Goal: Navigation & Orientation: Find specific page/section

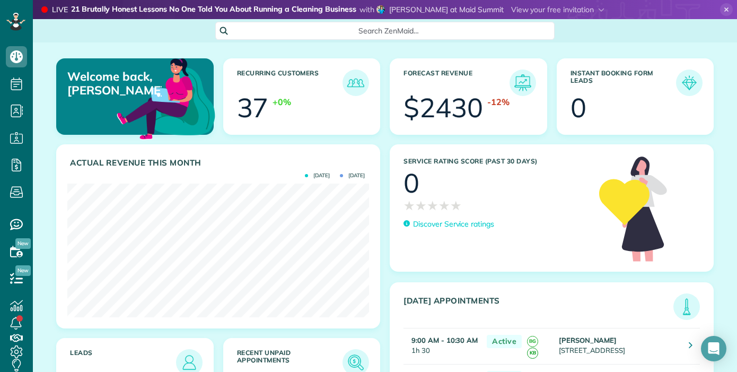
scroll to position [5, 5]
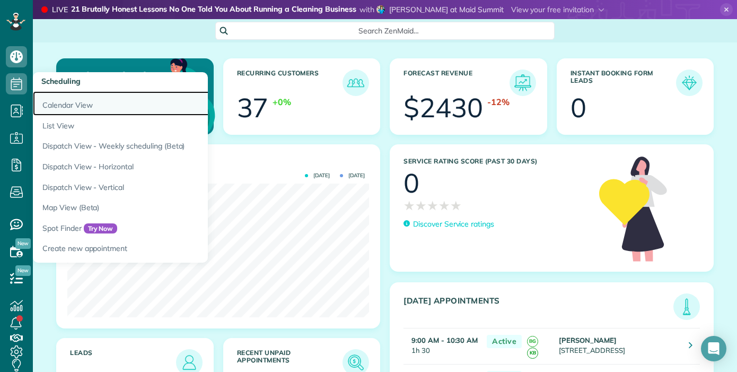
click at [52, 102] on link "Calendar View" at bounding box center [165, 103] width 265 height 24
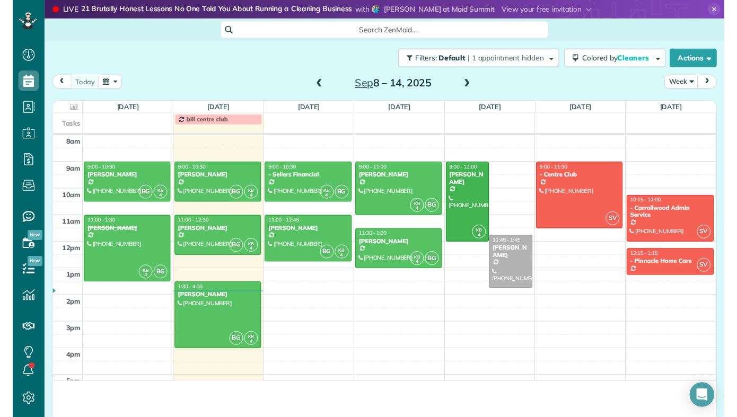
scroll to position [432, 33]
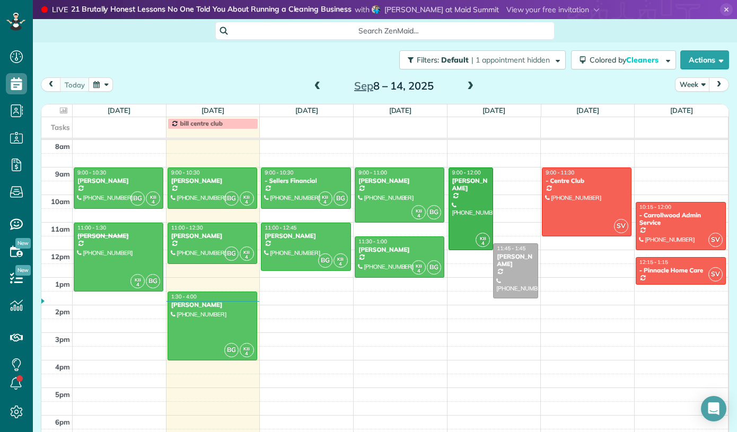
click at [321, 85] on span at bounding box center [318, 87] width 12 height 10
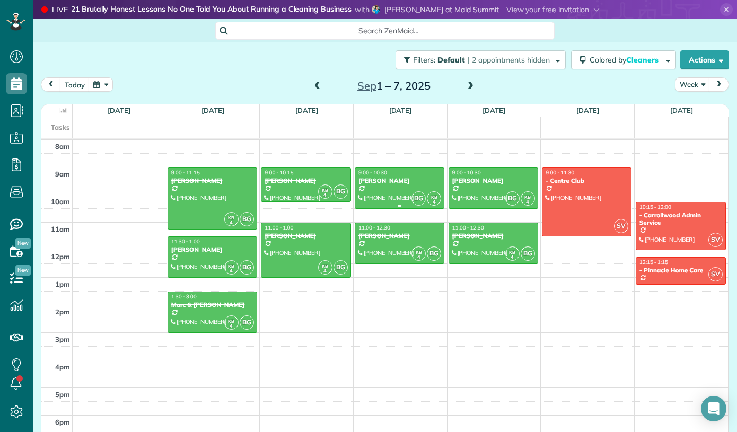
click at [412, 182] on div "[PERSON_NAME]" at bounding box center [399, 180] width 83 height 7
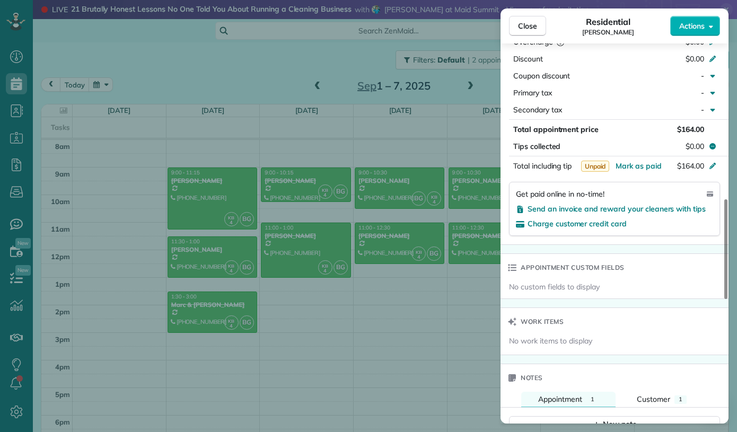
scroll to position [590, 0]
click at [533, 24] on span "Close" at bounding box center [527, 26] width 19 height 11
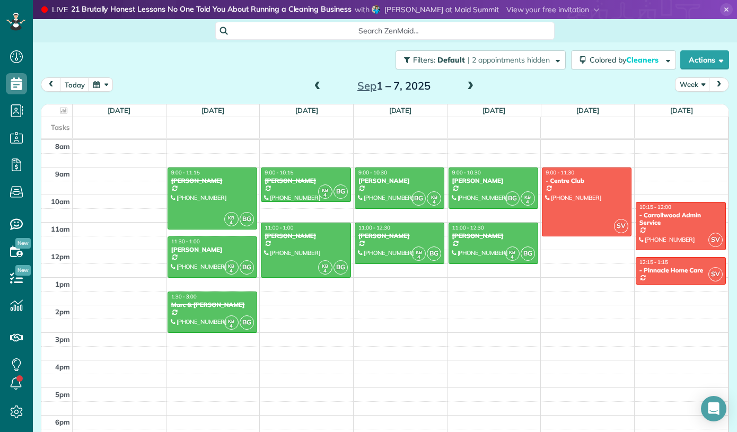
click at [477, 83] on div "[DATE] – [DATE]" at bounding box center [394, 85] width 170 height 17
click at [474, 87] on span at bounding box center [470, 87] width 12 height 10
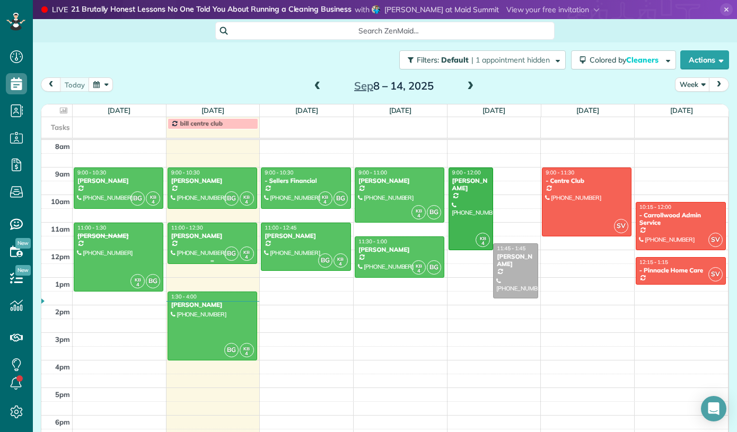
click at [184, 237] on div "[PERSON_NAME]" at bounding box center [212, 235] width 83 height 7
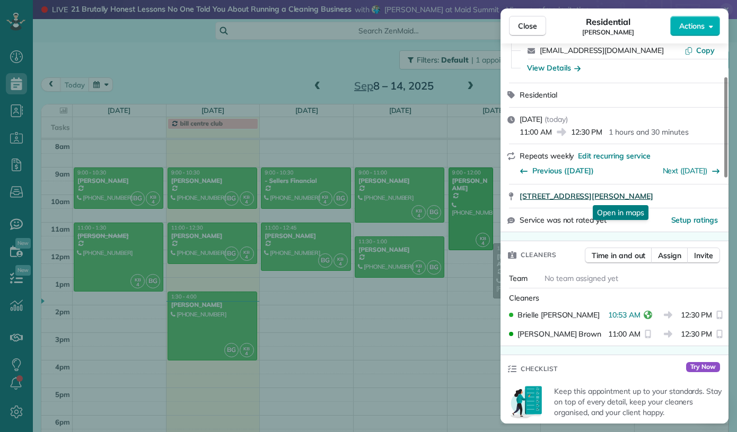
scroll to position [124, 0]
click at [231, 191] on div "Close Residential [PERSON_NAME] Actions Status Active [PERSON_NAME] · Open prof…" at bounding box center [368, 216] width 737 height 432
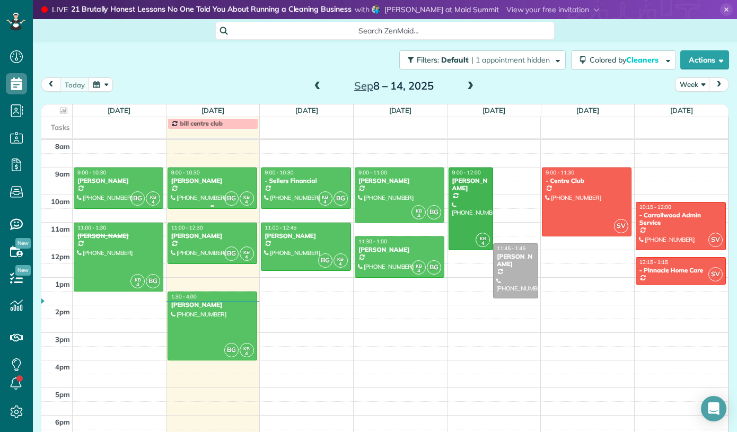
click at [231, 191] on div at bounding box center [212, 188] width 89 height 40
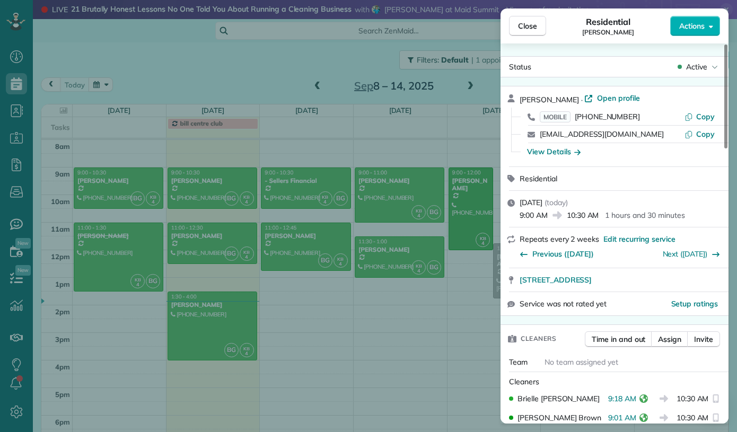
click at [217, 248] on div "Close Residential [PERSON_NAME] Actions Status Active [PERSON_NAME] · Open prof…" at bounding box center [368, 216] width 737 height 432
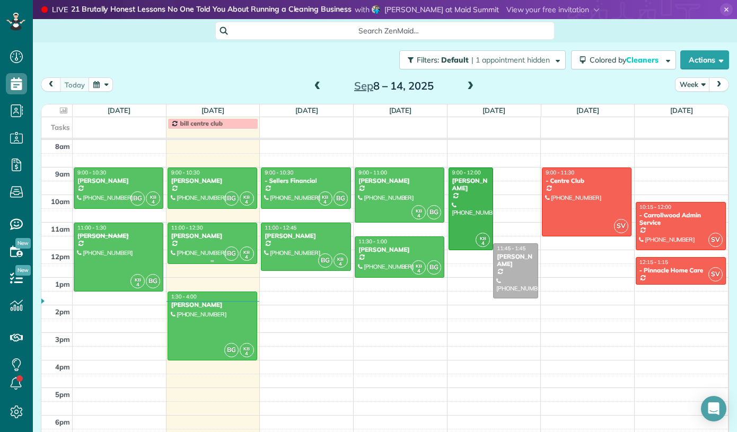
click at [217, 248] on div at bounding box center [212, 243] width 89 height 40
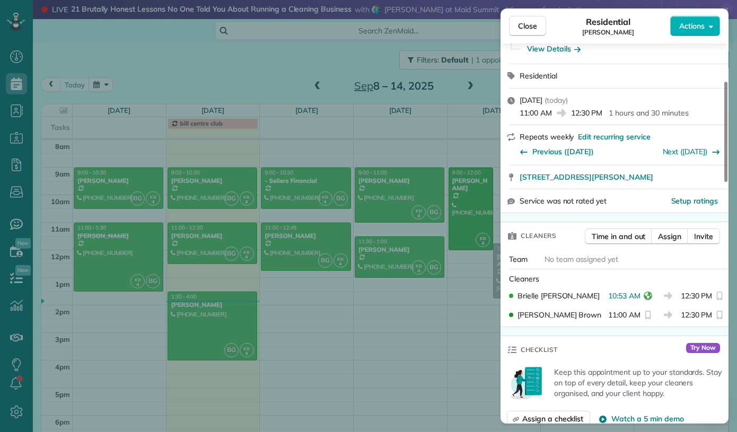
scroll to position [149, 0]
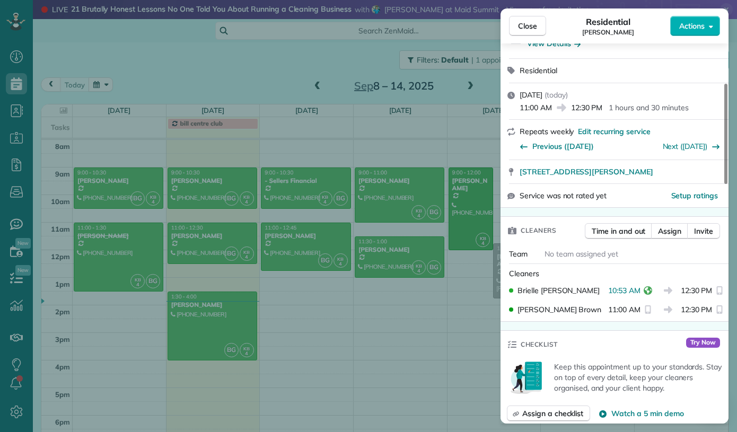
click at [200, 332] on div "Close Residential [PERSON_NAME] Actions Status Active [PERSON_NAME] · Open prof…" at bounding box center [368, 216] width 737 height 432
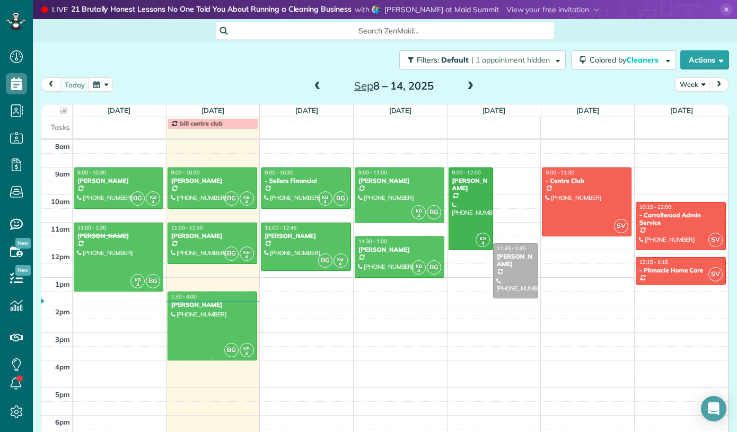
click at [222, 318] on div at bounding box center [212, 326] width 89 height 68
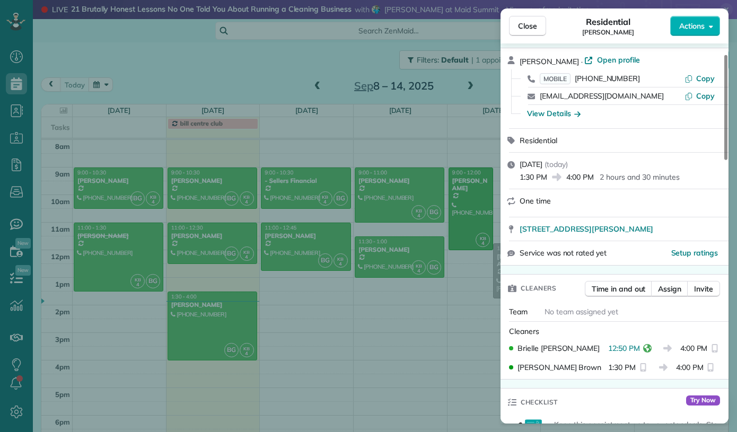
scroll to position [39, 0]
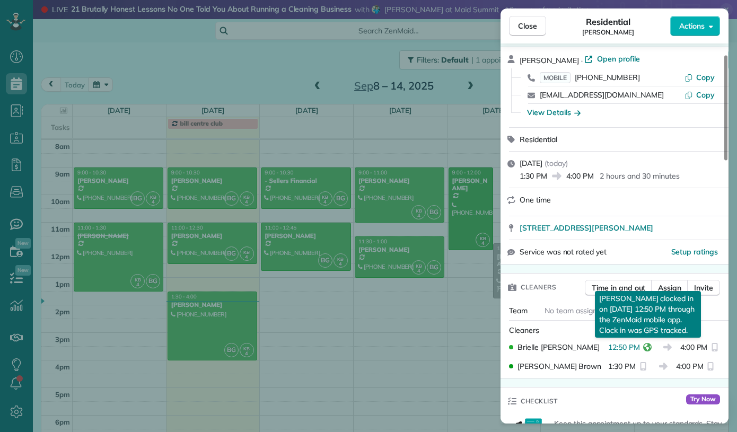
click at [652, 347] on button "reset" at bounding box center [647, 347] width 11 height 10
click at [645, 348] on icon "reset" at bounding box center [647, 347] width 8 height 8
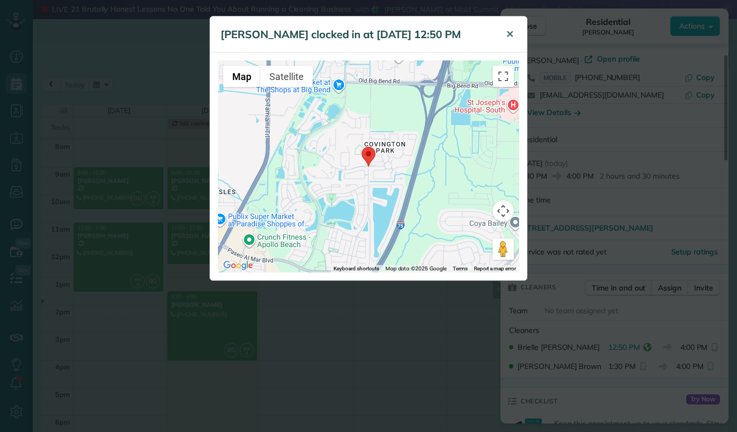
click at [510, 39] on span "✕" at bounding box center [510, 34] width 8 height 12
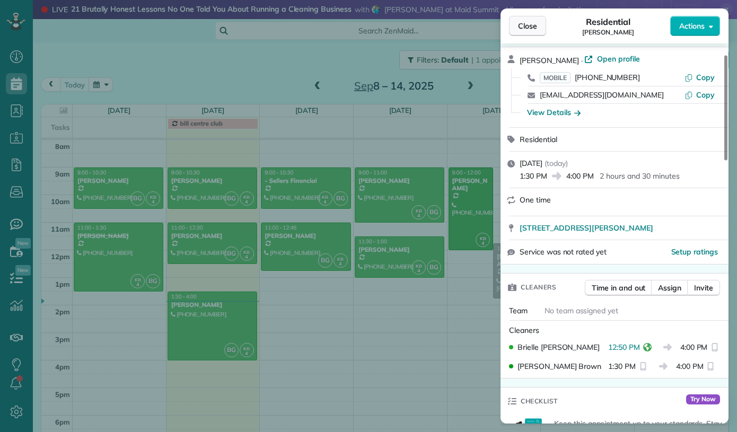
click at [520, 31] on span "Close" at bounding box center [527, 26] width 19 height 11
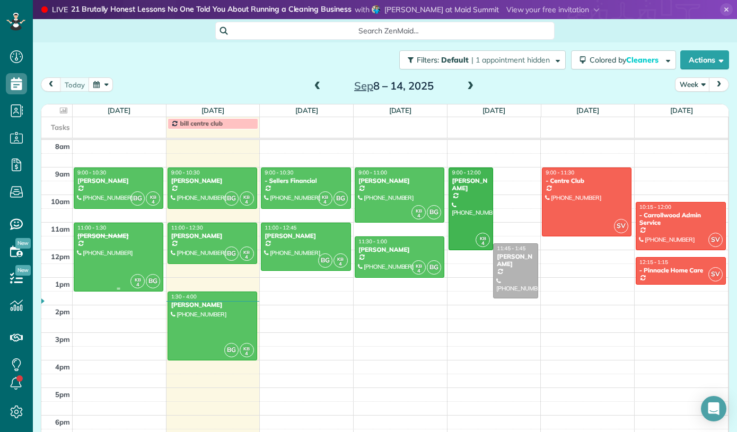
click at [121, 251] on div at bounding box center [118, 257] width 89 height 68
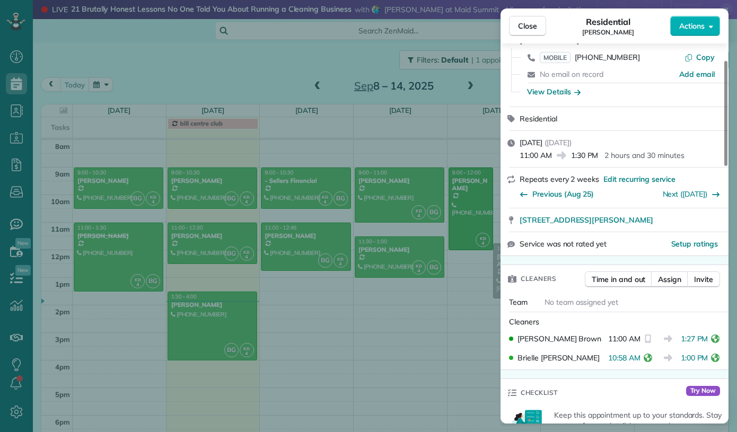
scroll to position [67, 0]
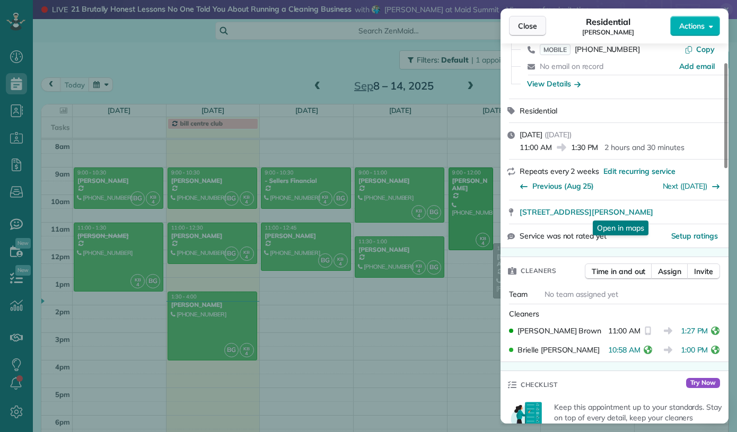
click at [534, 25] on span "Close" at bounding box center [527, 26] width 19 height 11
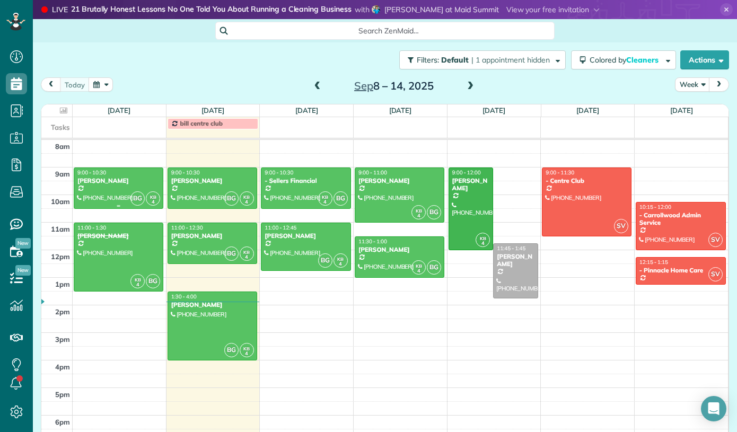
click at [140, 179] on div "[PERSON_NAME]" at bounding box center [118, 180] width 83 height 7
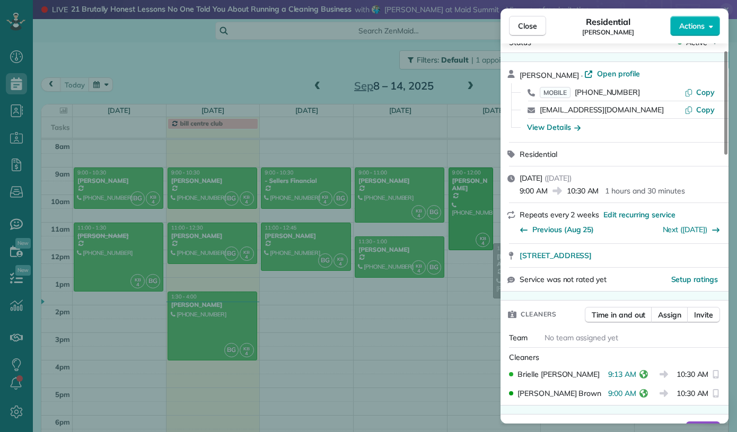
scroll to position [25, 0]
click at [537, 34] on button "Close" at bounding box center [527, 26] width 37 height 20
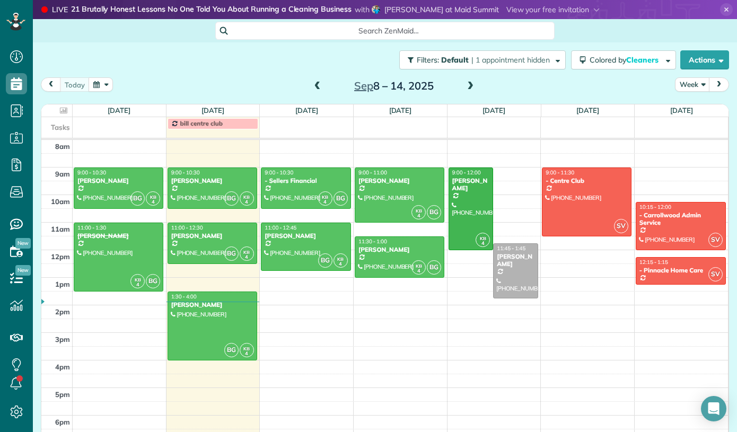
click at [320, 90] on span at bounding box center [318, 87] width 12 height 10
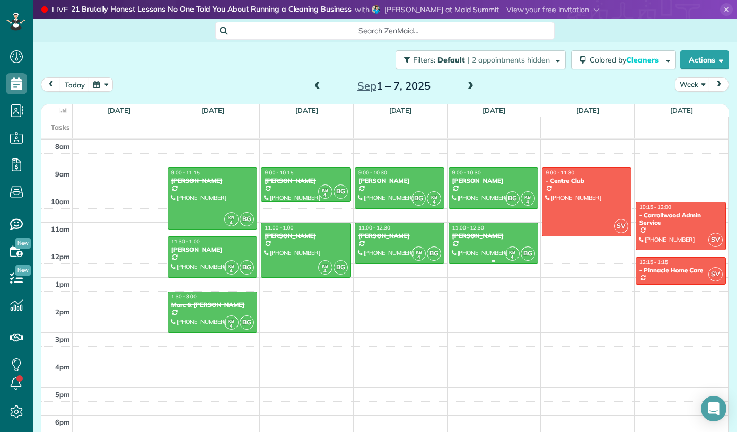
click at [478, 249] on div at bounding box center [493, 243] width 89 height 40
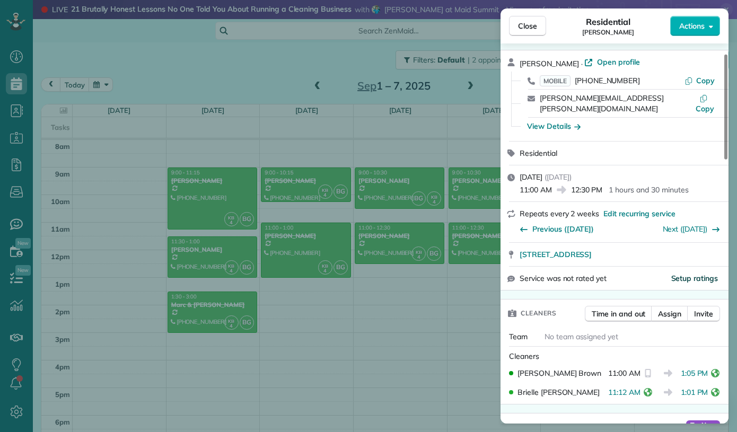
scroll to position [36, 0]
click at [536, 28] on span "Close" at bounding box center [527, 26] width 19 height 11
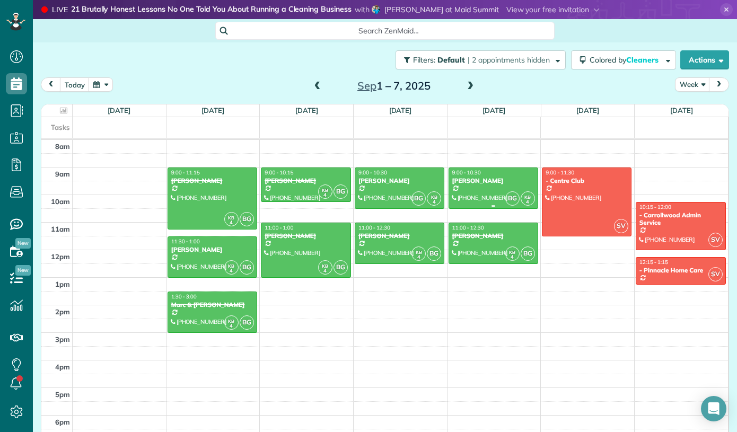
click at [495, 190] on div at bounding box center [493, 188] width 89 height 40
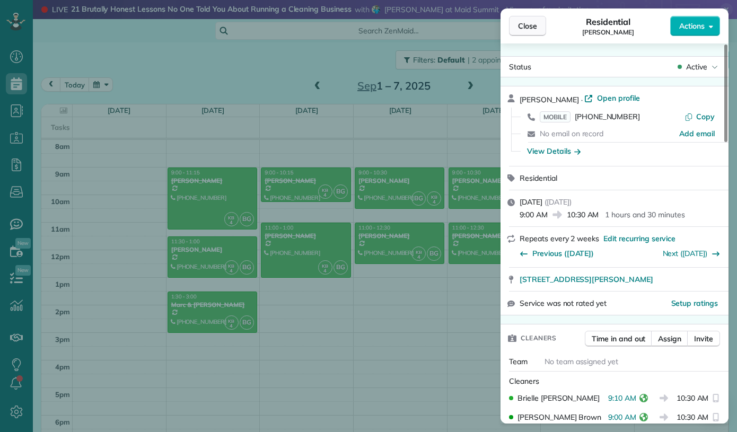
click at [527, 29] on span "Close" at bounding box center [527, 26] width 19 height 11
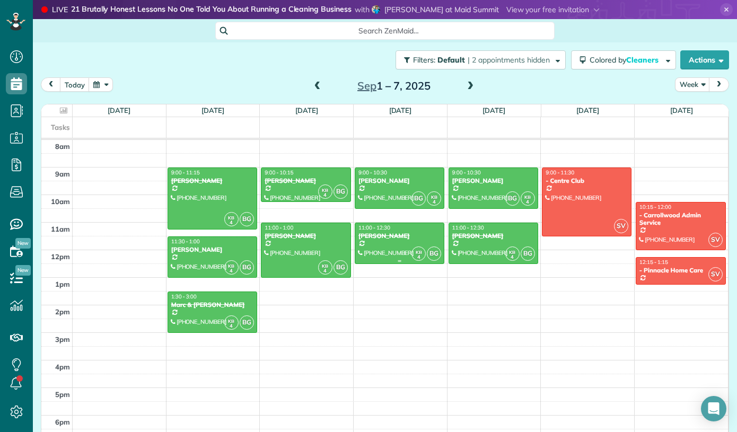
click at [409, 238] on div "[PERSON_NAME]" at bounding box center [399, 235] width 83 height 7
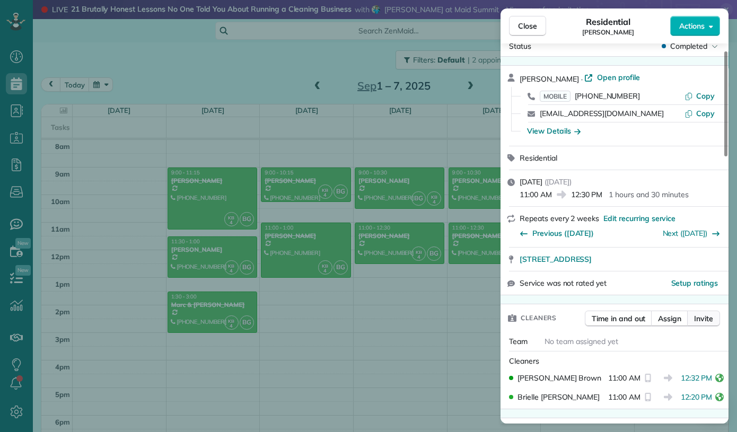
scroll to position [28, 0]
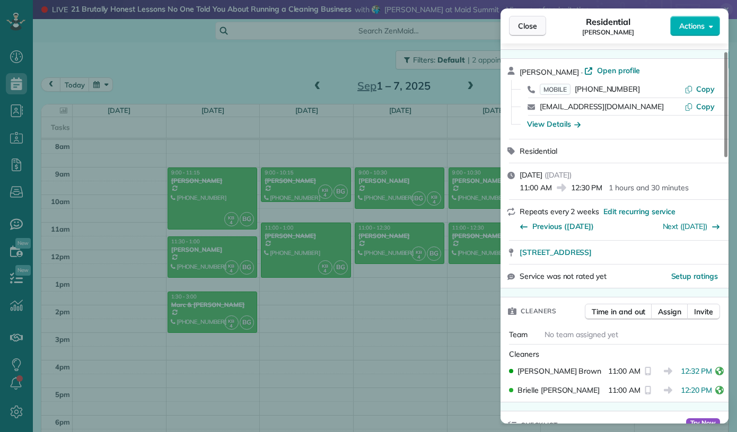
click at [533, 35] on button "Close" at bounding box center [527, 26] width 37 height 20
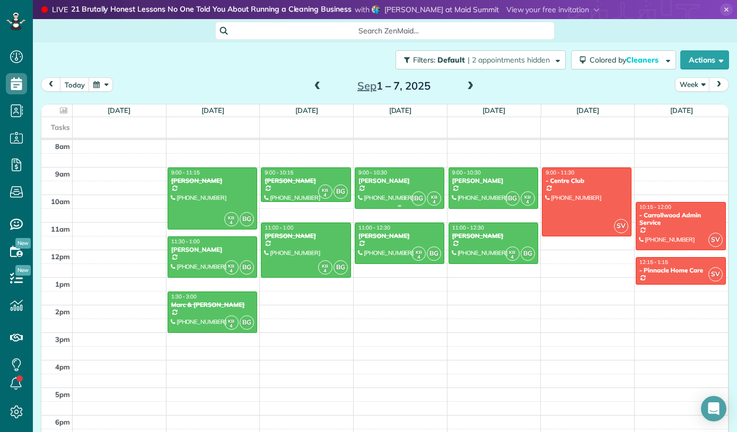
click at [380, 199] on div at bounding box center [399, 188] width 89 height 40
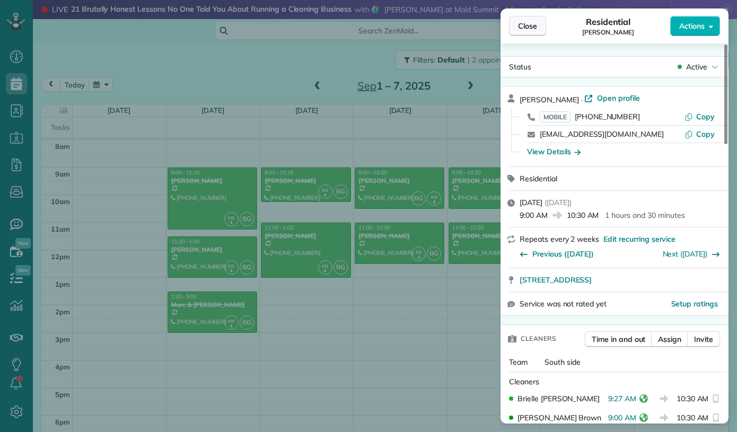
click at [536, 30] on span "Close" at bounding box center [527, 26] width 19 height 11
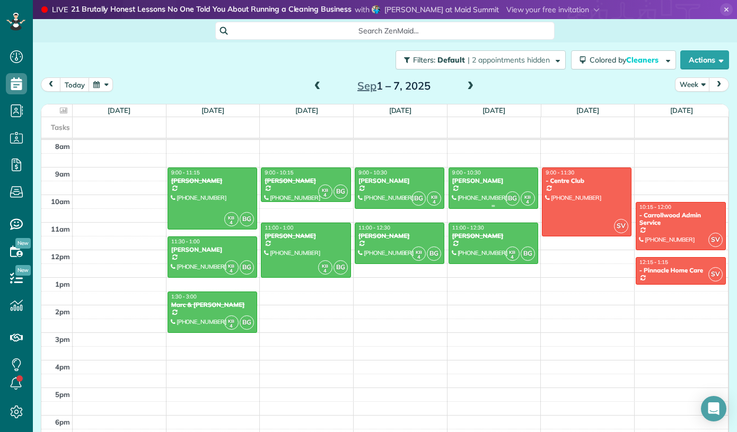
click at [479, 190] on div at bounding box center [493, 188] width 89 height 40
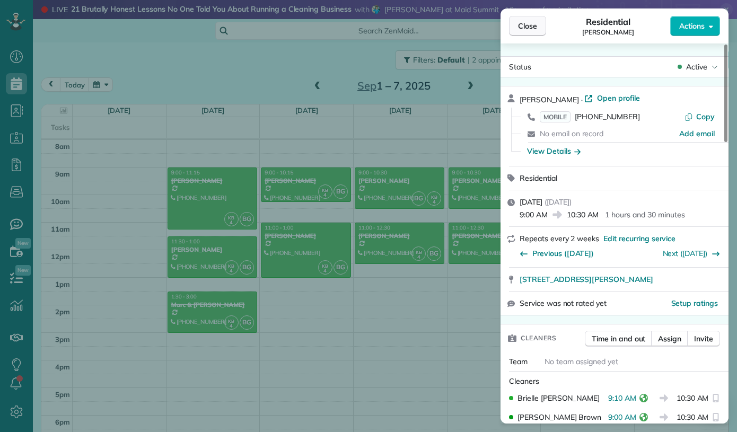
click at [539, 34] on button "Close" at bounding box center [527, 26] width 37 height 20
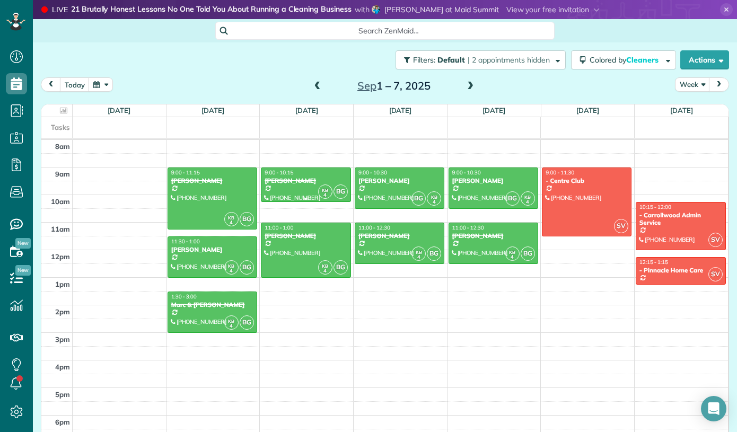
click at [326, 184] on div "[PERSON_NAME]" at bounding box center [305, 180] width 83 height 7
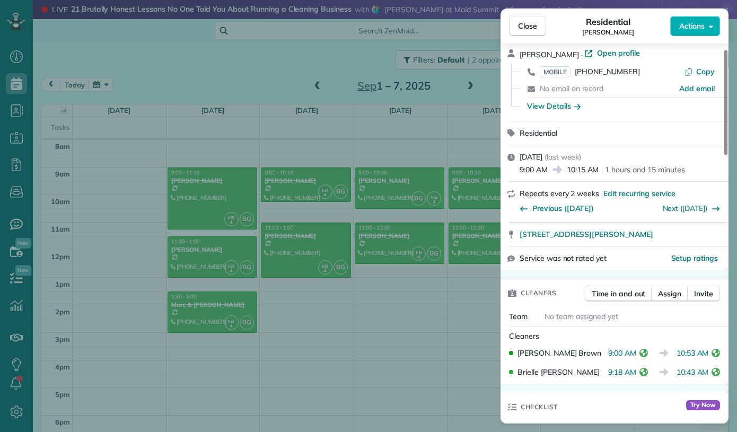
scroll to position [50, 0]
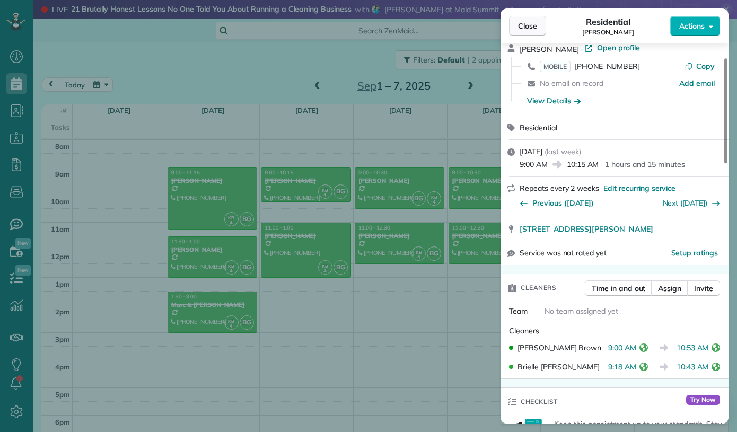
click at [528, 24] on span "Close" at bounding box center [527, 26] width 19 height 11
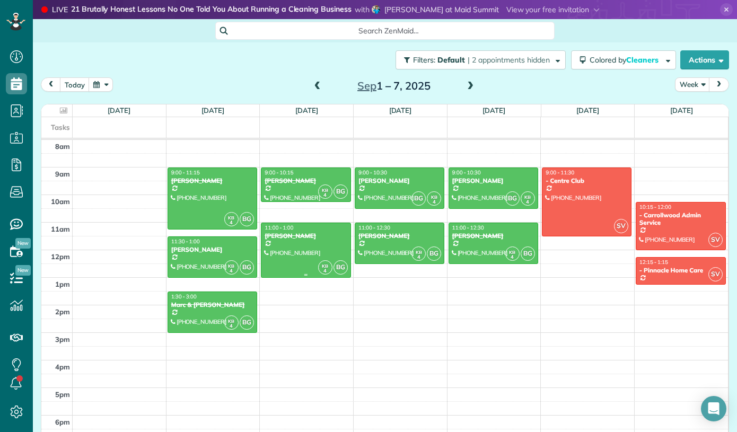
click at [297, 247] on div at bounding box center [305, 250] width 89 height 54
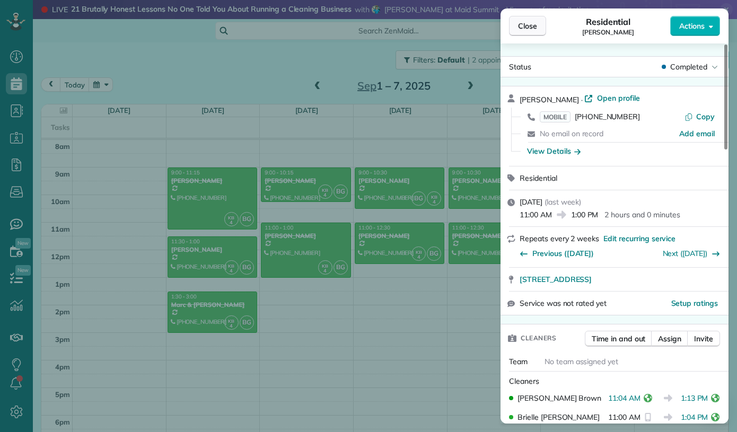
click at [532, 33] on button "Close" at bounding box center [527, 26] width 37 height 20
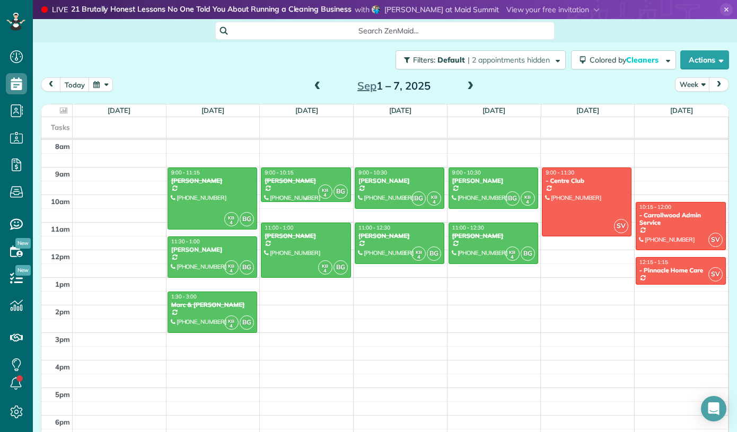
click at [279, 187] on div at bounding box center [305, 184] width 89 height 33
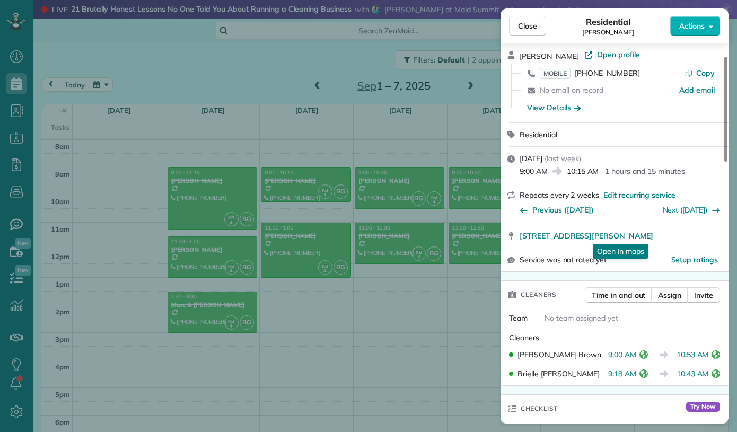
scroll to position [47, 0]
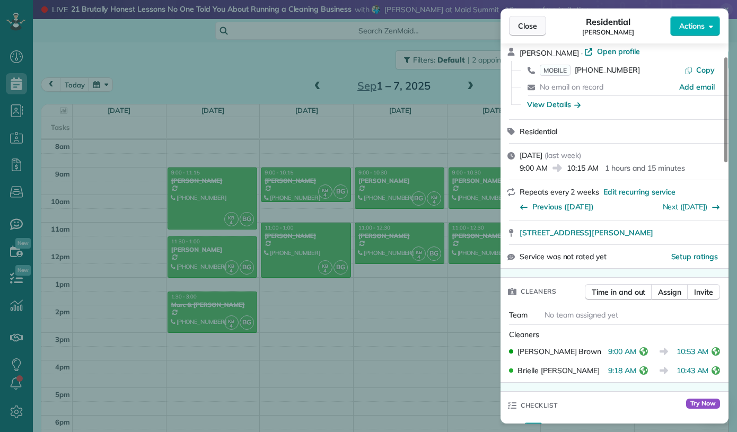
click at [534, 27] on span "Close" at bounding box center [527, 26] width 19 height 11
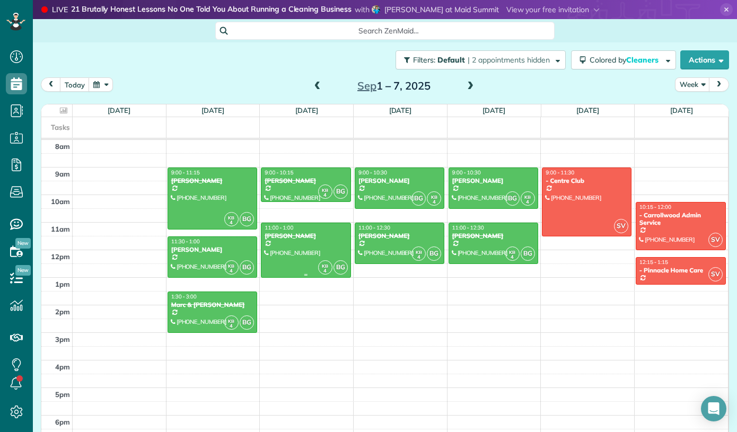
click at [328, 230] on div "11:00 - 1:00" at bounding box center [305, 227] width 83 height 7
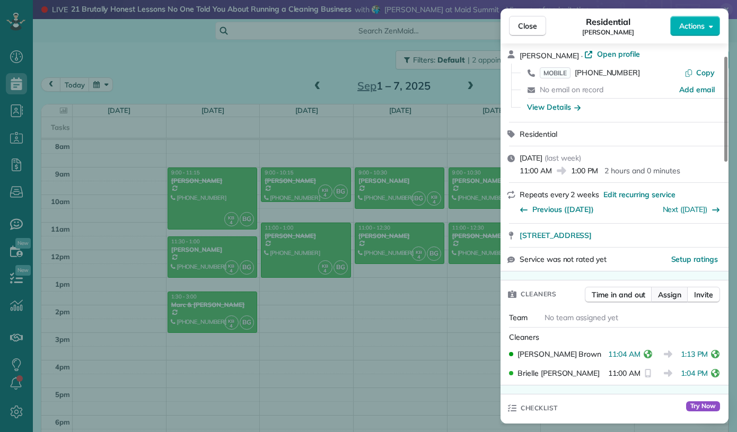
scroll to position [47, 0]
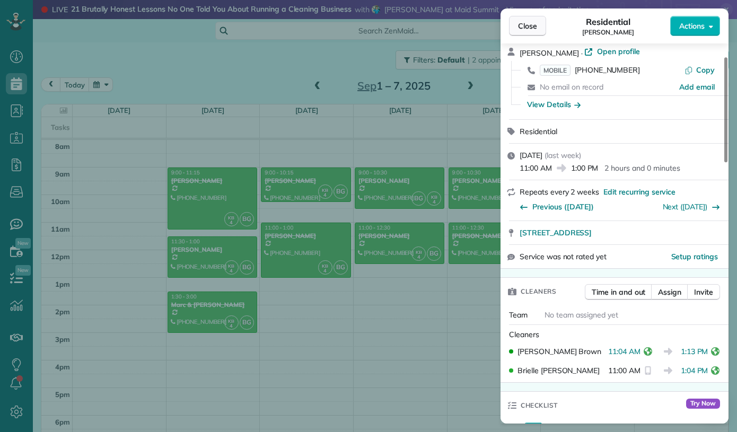
click at [517, 29] on button "Close" at bounding box center [527, 26] width 37 height 20
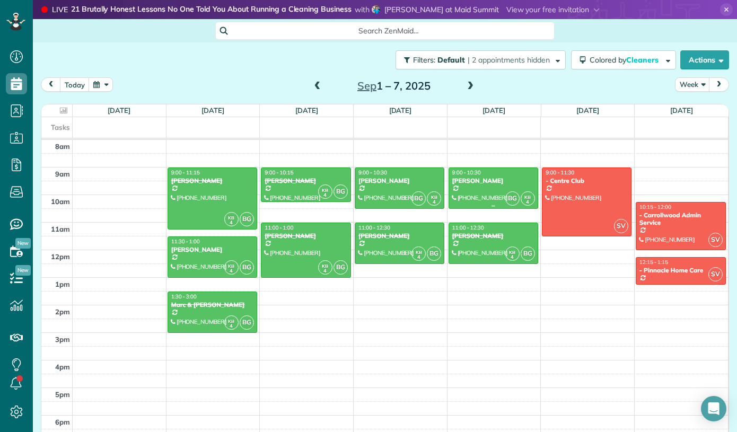
click at [513, 182] on div "[PERSON_NAME]" at bounding box center [493, 180] width 83 height 7
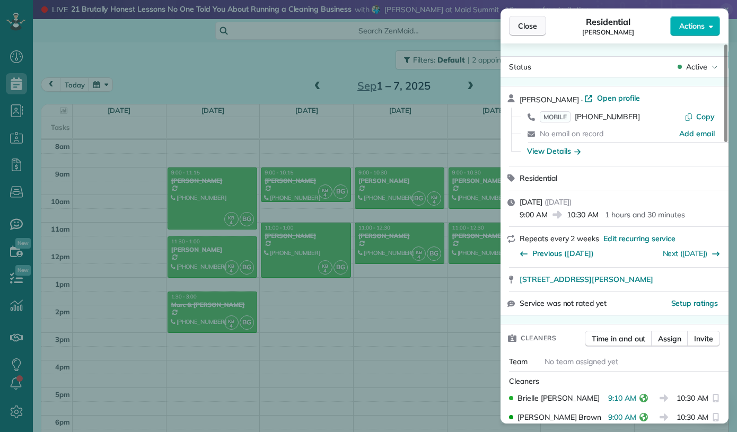
click at [536, 25] on span "Close" at bounding box center [527, 26] width 19 height 11
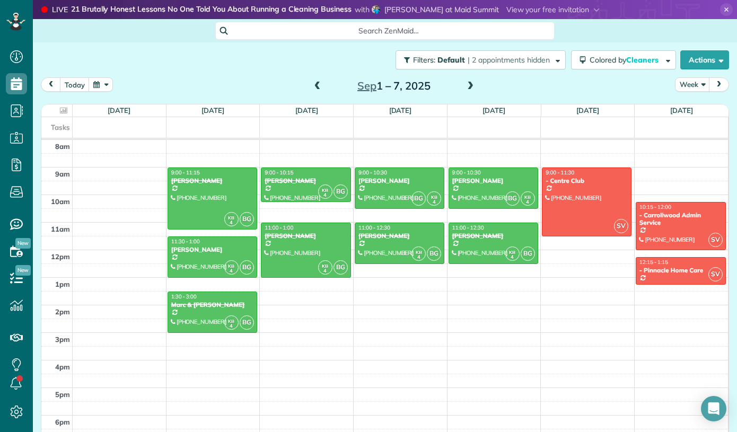
click at [468, 89] on span at bounding box center [470, 87] width 12 height 10
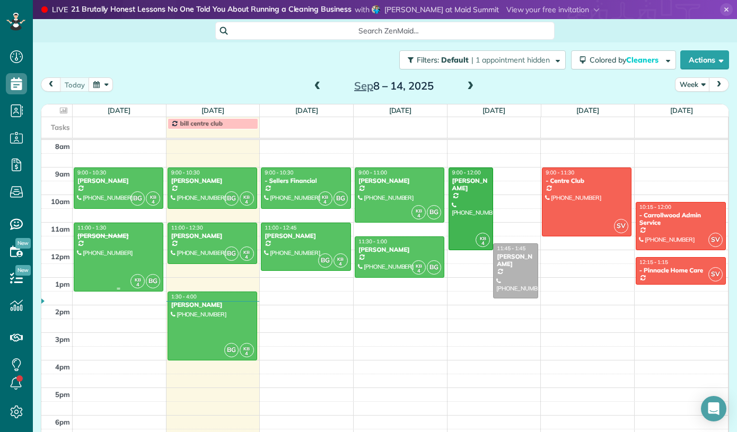
click at [113, 258] on div at bounding box center [118, 257] width 89 height 68
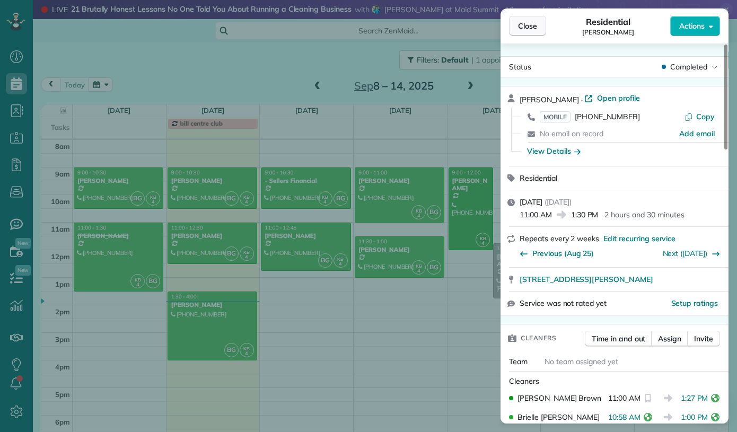
click at [533, 32] on button "Close" at bounding box center [527, 26] width 37 height 20
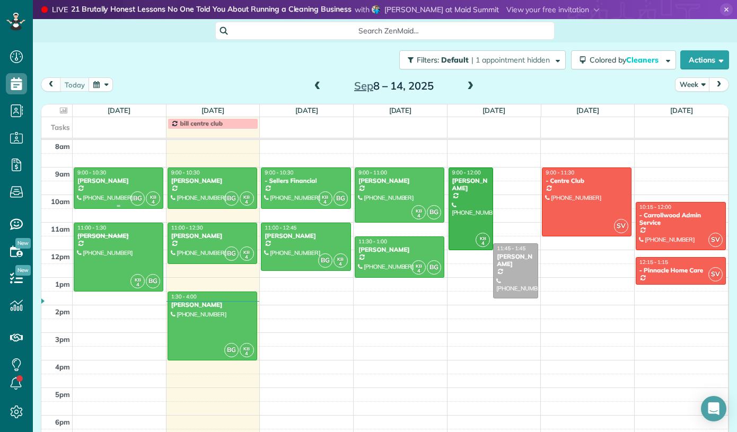
click at [151, 200] on small "4" at bounding box center [152, 202] width 13 height 10
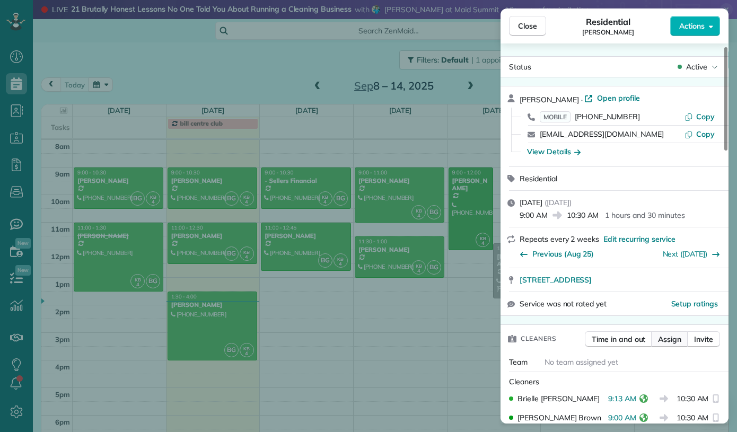
scroll to position [18, 0]
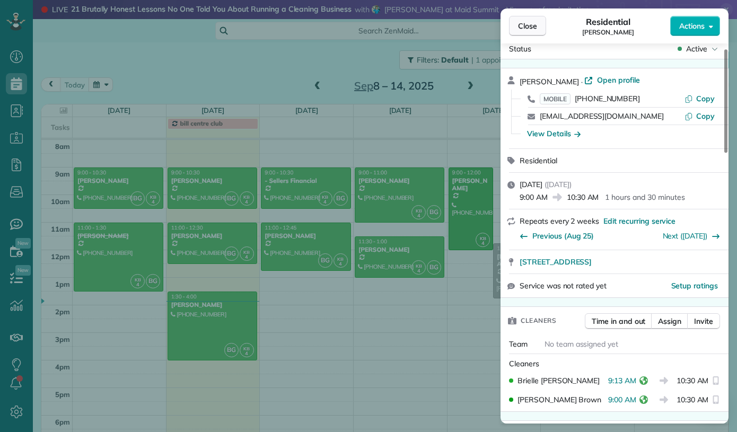
click at [525, 27] on span "Close" at bounding box center [527, 26] width 19 height 11
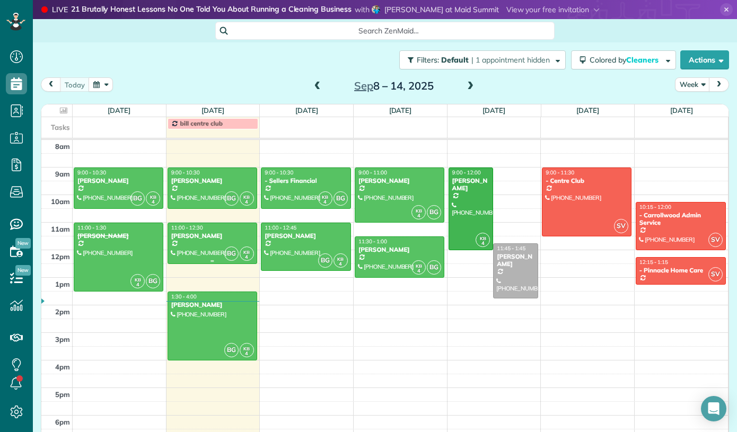
click at [220, 245] on div at bounding box center [212, 243] width 89 height 40
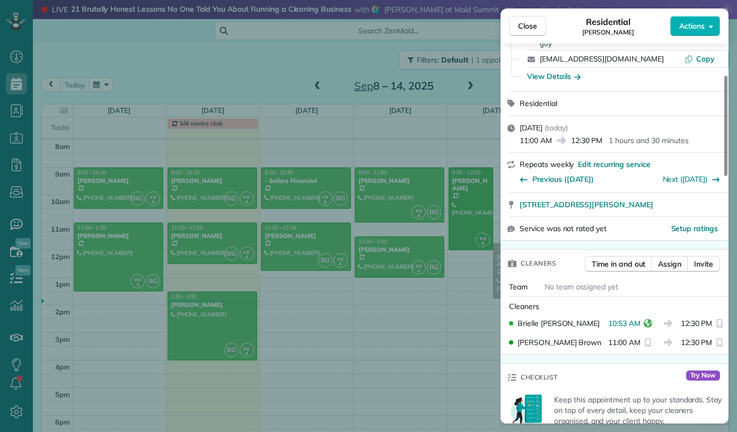
scroll to position [125, 0]
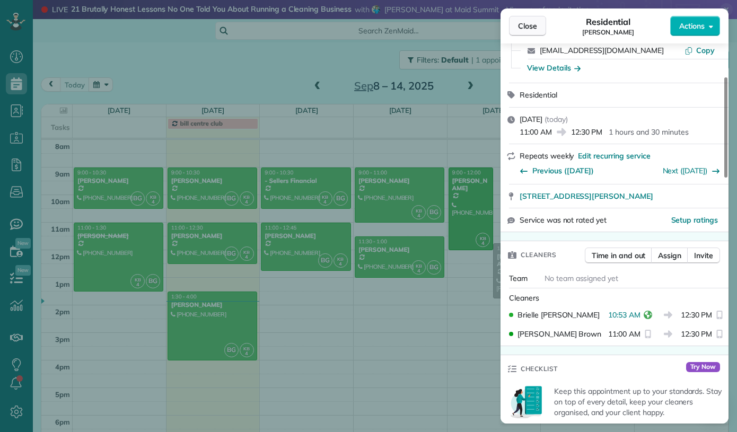
click at [535, 33] on button "Close" at bounding box center [527, 26] width 37 height 20
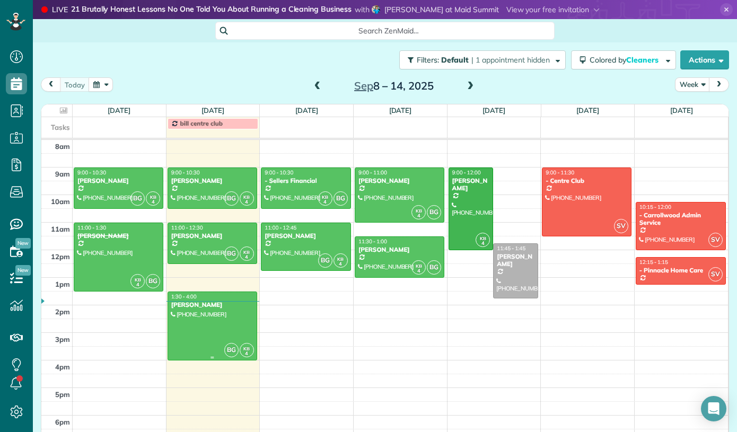
click at [222, 319] on div at bounding box center [212, 326] width 89 height 68
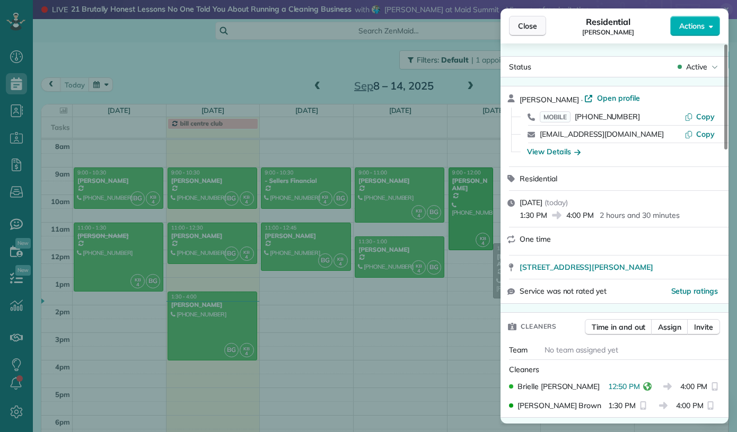
click at [533, 28] on span "Close" at bounding box center [527, 26] width 19 height 11
